Goal: Obtain resource: Download file/media

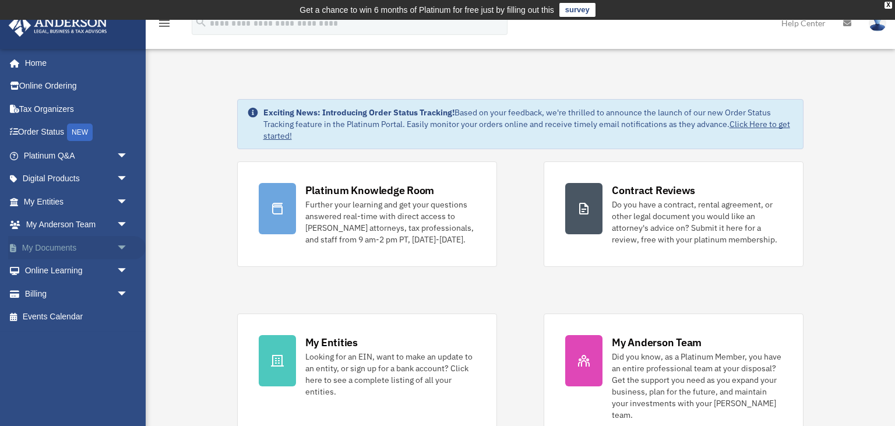
click at [87, 249] on link "My Documents arrow_drop_down" at bounding box center [77, 247] width 138 height 23
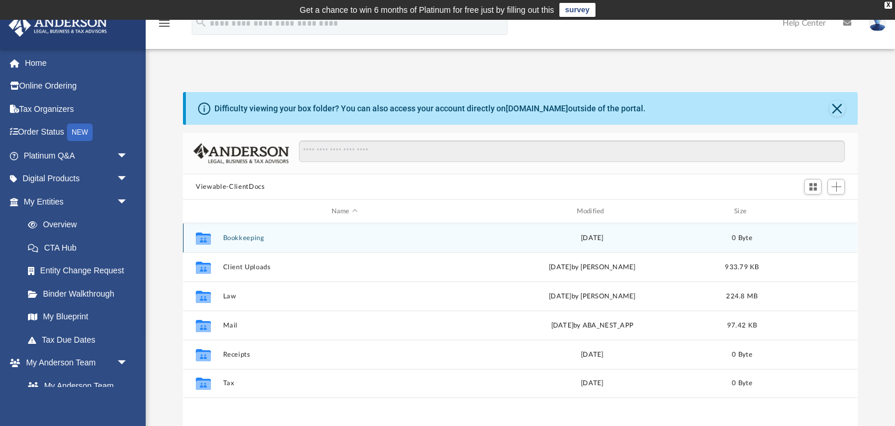
scroll to position [265, 674]
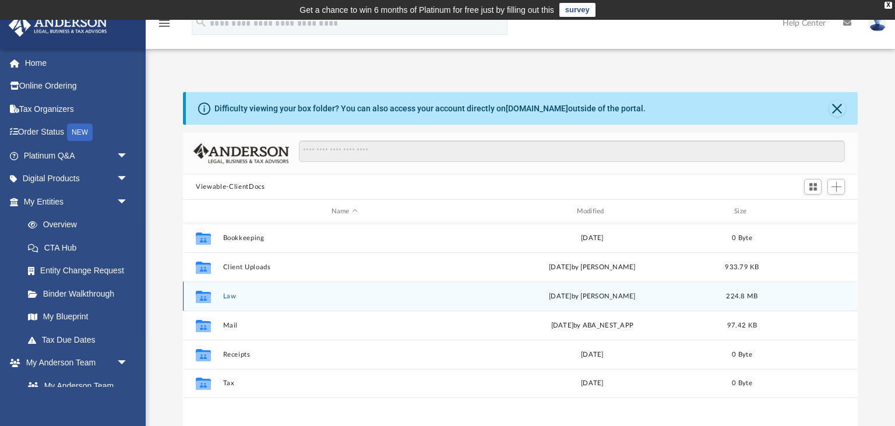
click at [232, 294] on button "Law" at bounding box center [344, 297] width 243 height 8
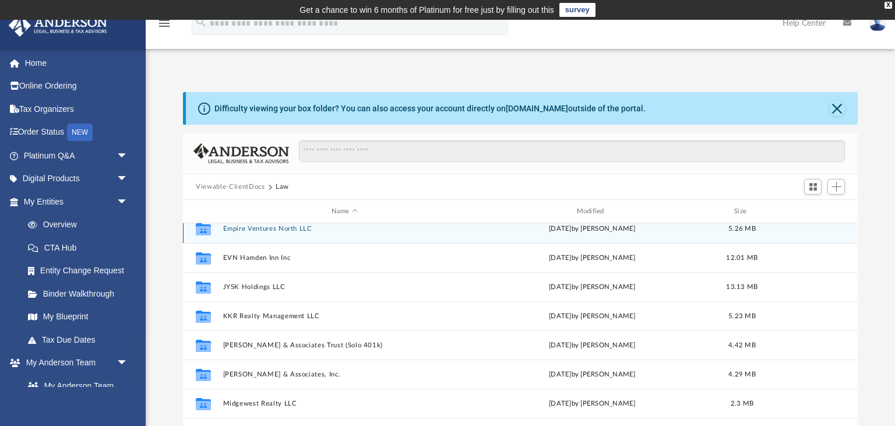
scroll to position [78, 0]
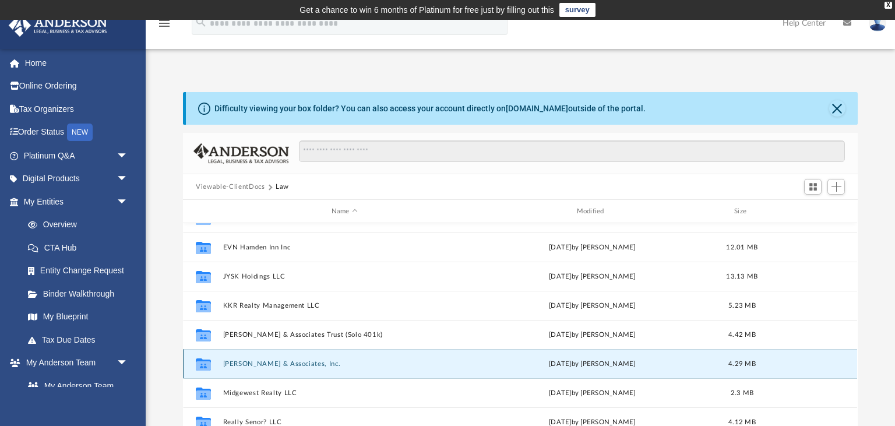
click at [262, 361] on button "[PERSON_NAME] & Associates, Inc." at bounding box center [344, 364] width 243 height 8
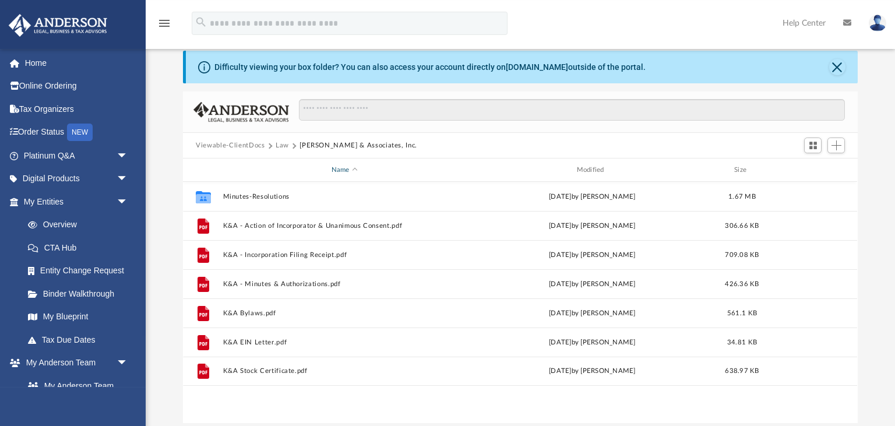
scroll to position [61, 0]
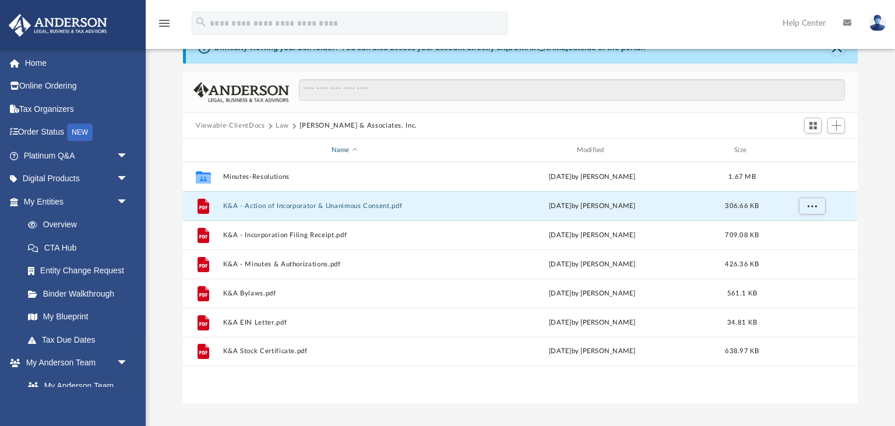
click at [315, 208] on button "K&A - Action of Incorporator & Unanimous Consent.pdf" at bounding box center [344, 206] width 243 height 8
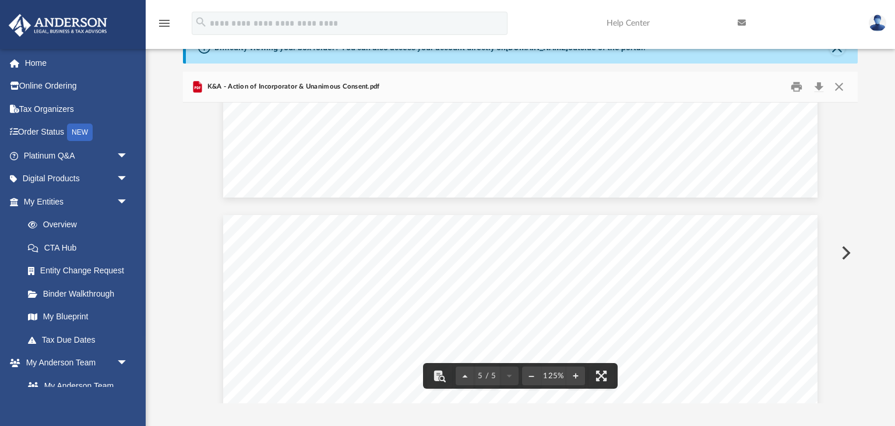
scroll to position [2819, 0]
click at [795, 83] on button "Print" at bounding box center [796, 87] width 23 height 18
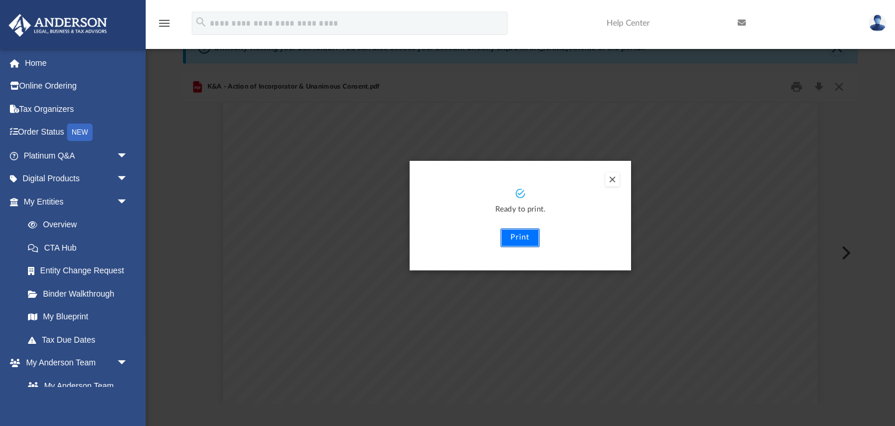
click at [517, 241] on button "Print" at bounding box center [520, 237] width 39 height 19
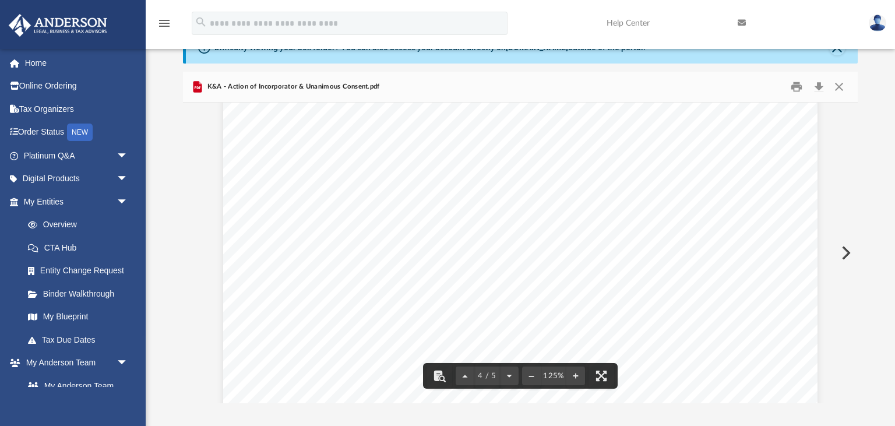
scroll to position [2237, 0]
click at [843, 85] on button "Close" at bounding box center [839, 87] width 21 height 18
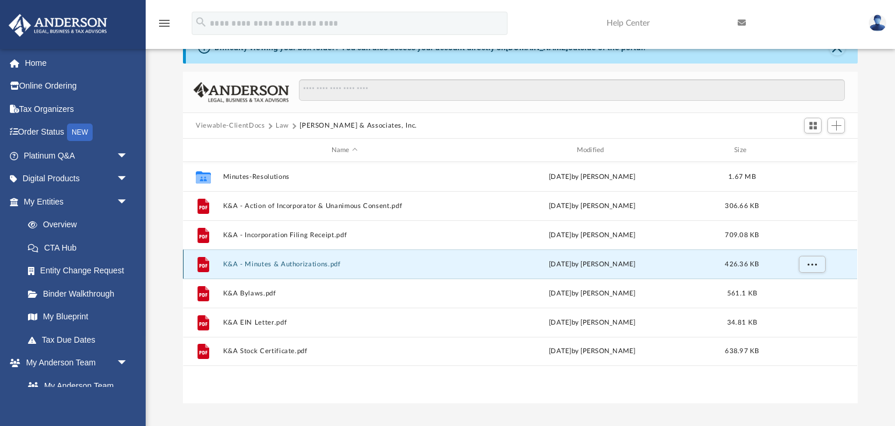
click at [285, 265] on button "K&A - Minutes & Authorizations.pdf" at bounding box center [344, 264] width 243 height 8
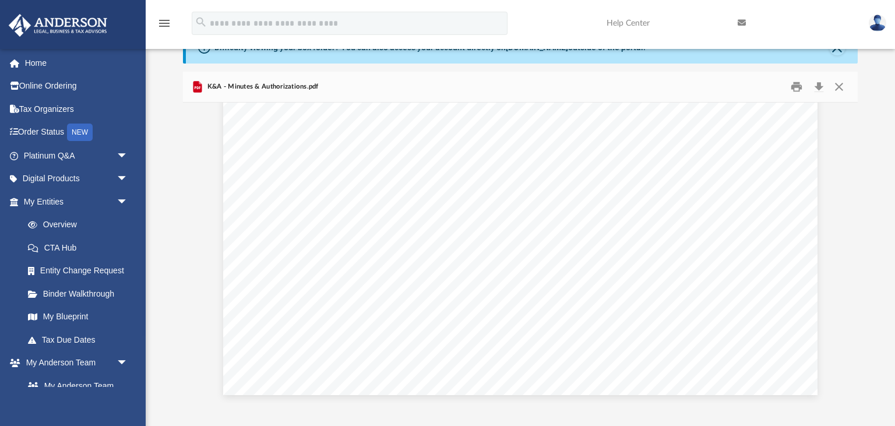
scroll to position [5206, 0]
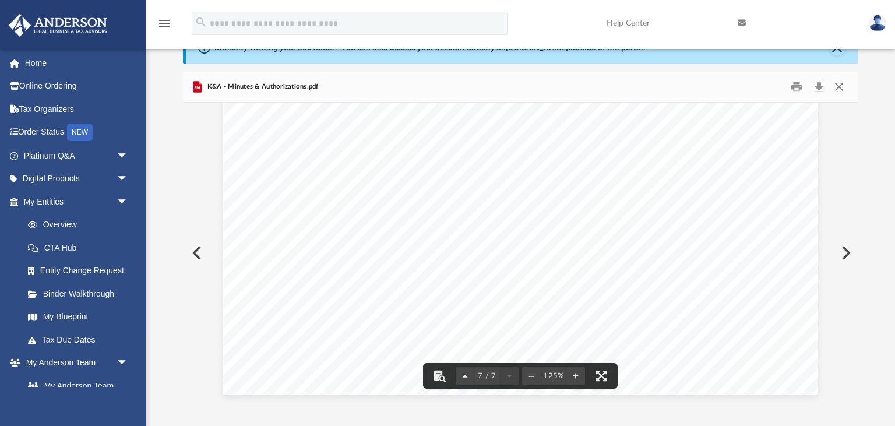
click at [840, 89] on button "Close" at bounding box center [839, 87] width 21 height 18
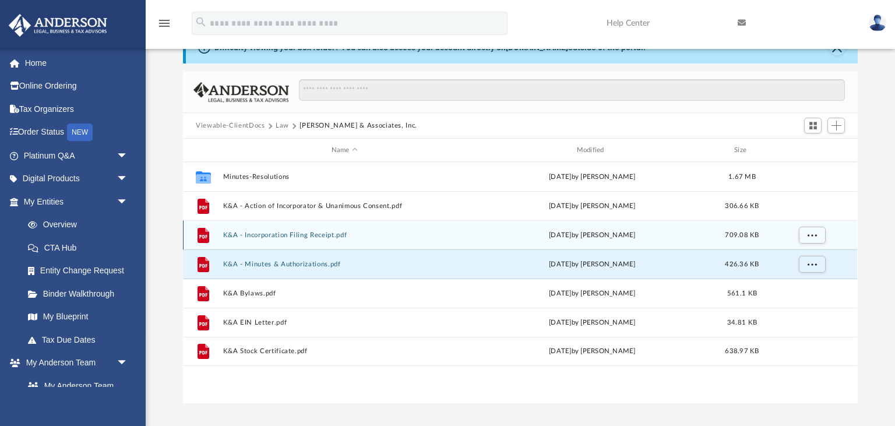
click at [280, 233] on button "K&A - Incorporation Filing Receipt.pdf" at bounding box center [344, 235] width 243 height 8
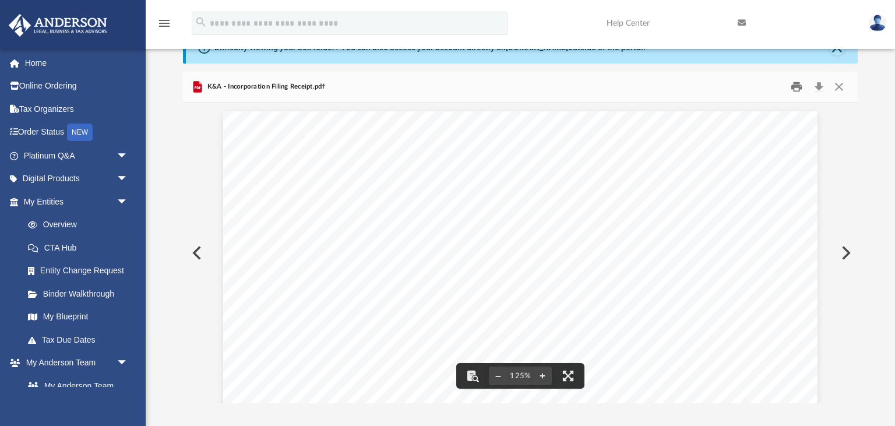
click at [804, 79] on button "Print" at bounding box center [796, 87] width 23 height 18
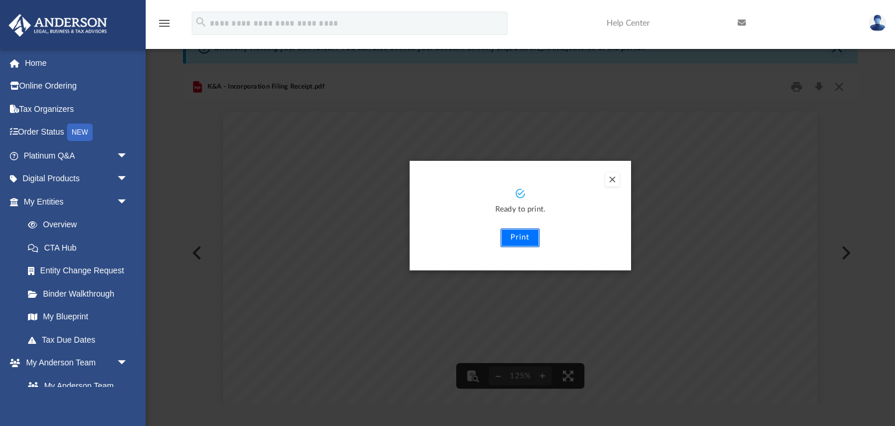
click at [509, 244] on button "Print" at bounding box center [520, 237] width 39 height 19
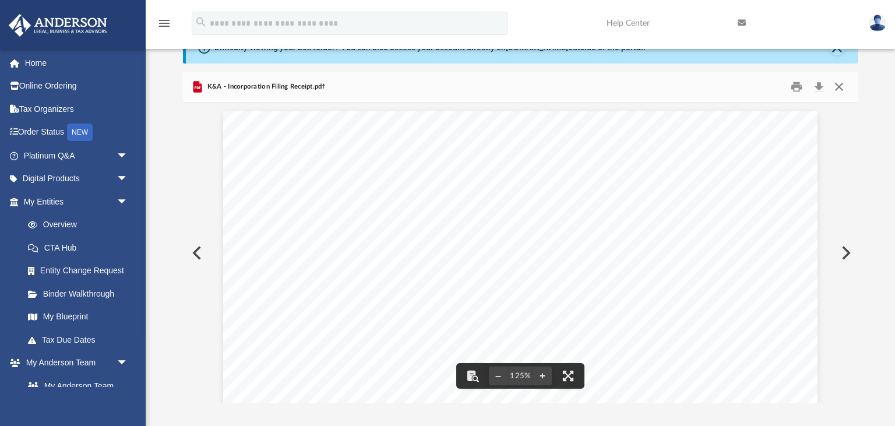
click at [840, 86] on button "Close" at bounding box center [839, 87] width 21 height 18
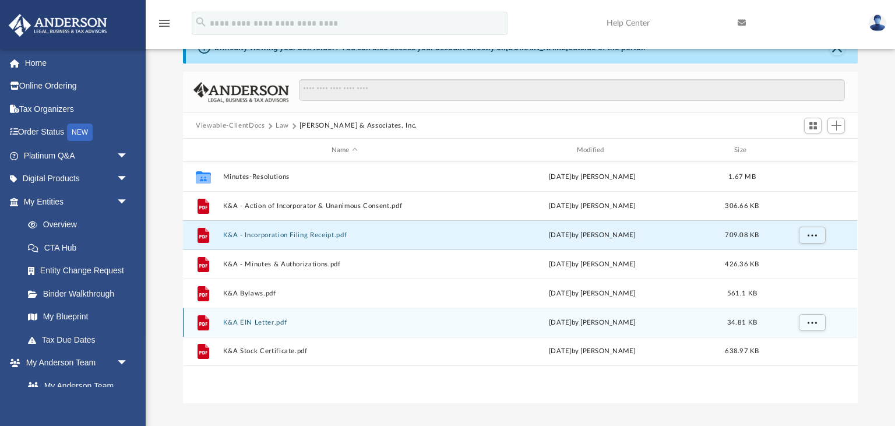
click at [255, 318] on div "File K&A EIN Letter.pdf [DATE] by [PERSON_NAME] 34.81 KB" at bounding box center [520, 322] width 674 height 29
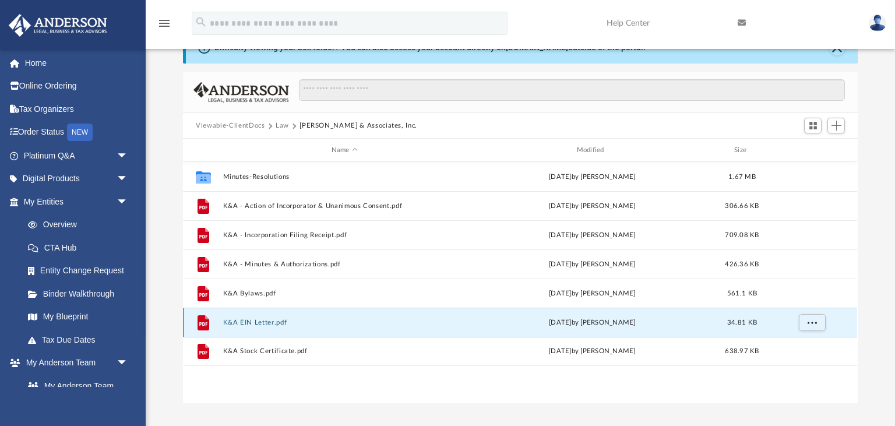
click at [233, 323] on button "K&A EIN Letter.pdf" at bounding box center [344, 323] width 243 height 8
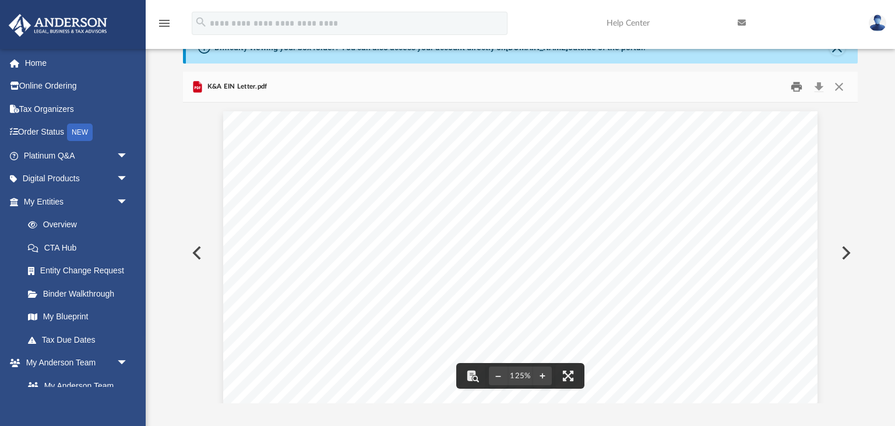
click at [800, 89] on button "Print" at bounding box center [796, 87] width 23 height 18
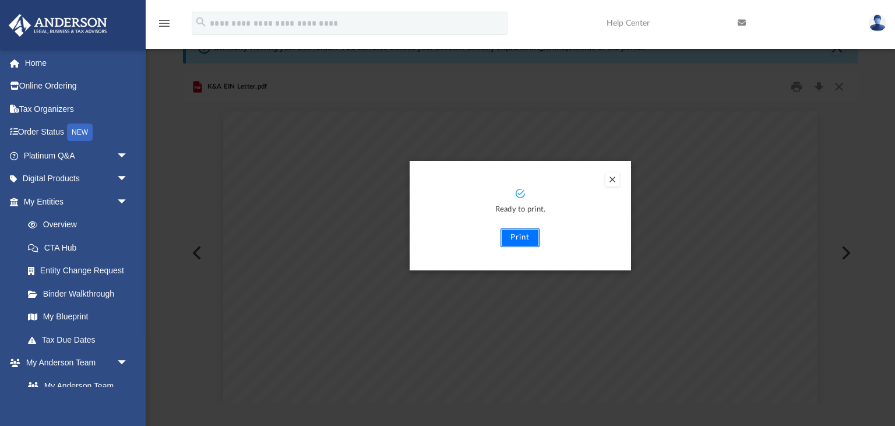
click at [525, 238] on button "Print" at bounding box center [520, 237] width 39 height 19
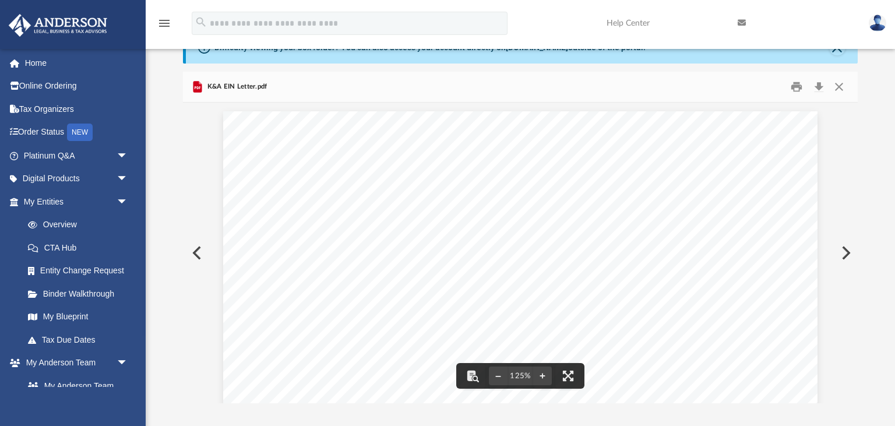
click at [604, 15] on link "Help Center" at bounding box center [663, 23] width 131 height 46
